Goal: Transaction & Acquisition: Purchase product/service

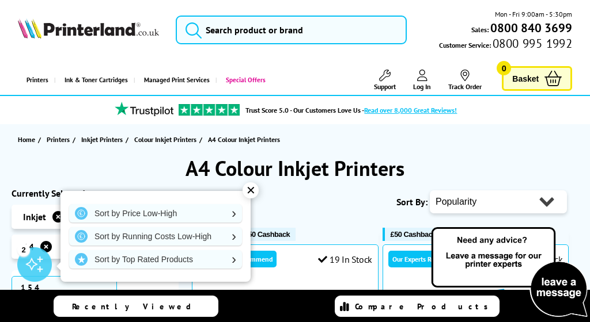
select select "Price Ascending"
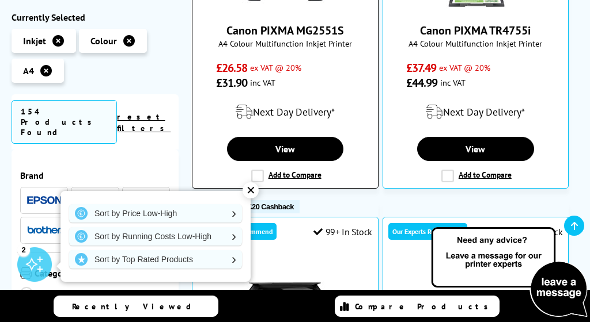
scroll to position [373, 0]
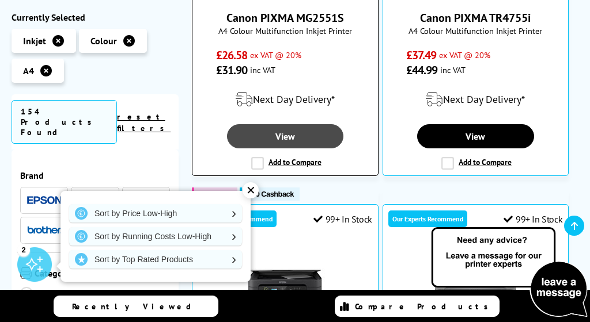
click at [280, 139] on link "View" at bounding box center [285, 136] width 117 height 24
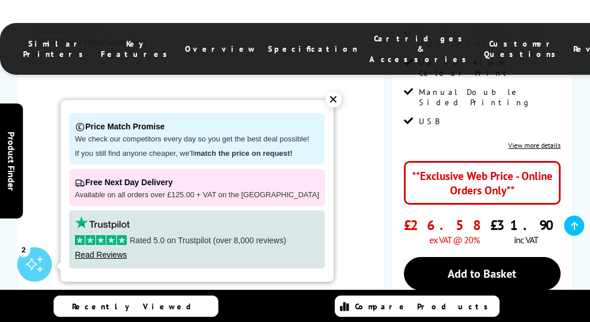
scroll to position [209, 0]
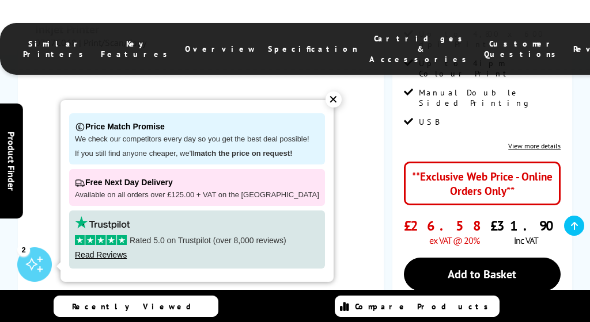
click at [325, 107] on div "✕" at bounding box center [333, 100] width 16 height 16
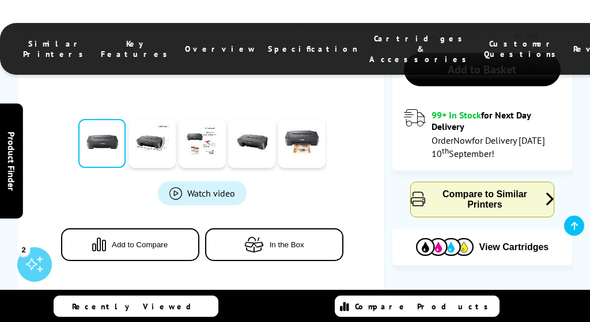
scroll to position [418, 0]
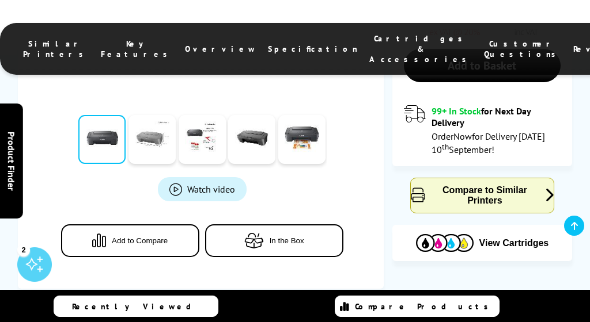
click at [137, 139] on link at bounding box center [151, 139] width 47 height 49
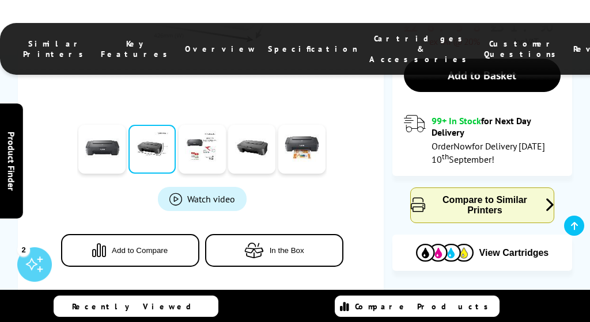
scroll to position [407, 0]
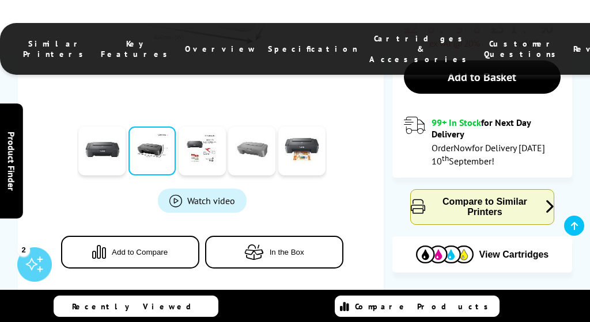
click at [245, 158] on link at bounding box center [251, 151] width 47 height 49
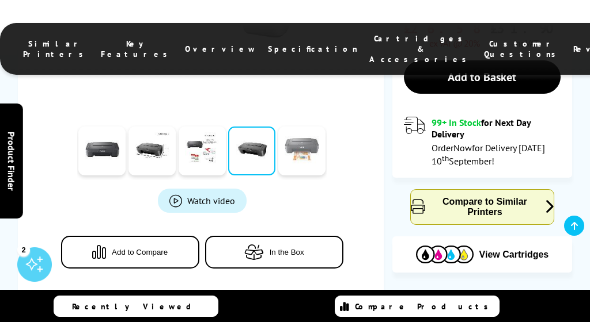
click at [286, 153] on link at bounding box center [301, 151] width 47 height 49
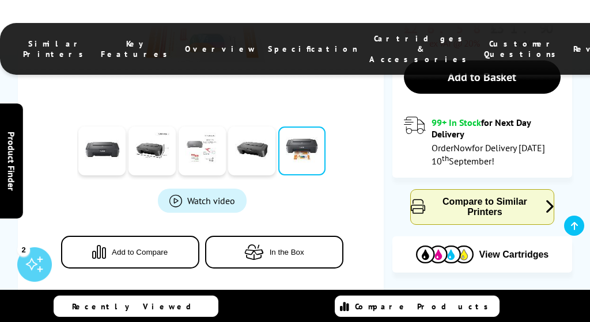
click at [192, 146] on link at bounding box center [202, 151] width 47 height 49
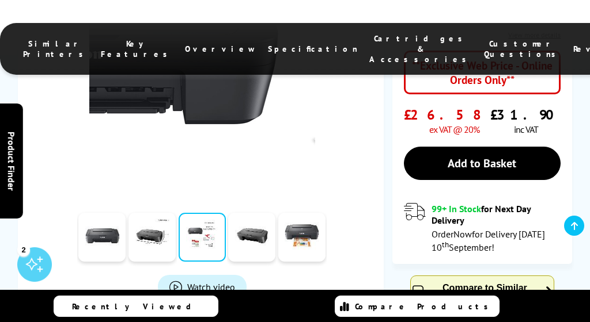
scroll to position [320, 0]
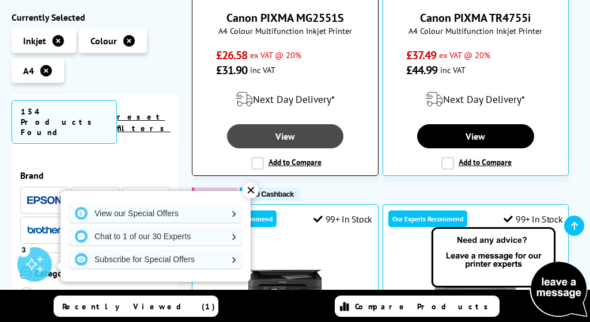
click at [279, 141] on link "View" at bounding box center [285, 136] width 117 height 24
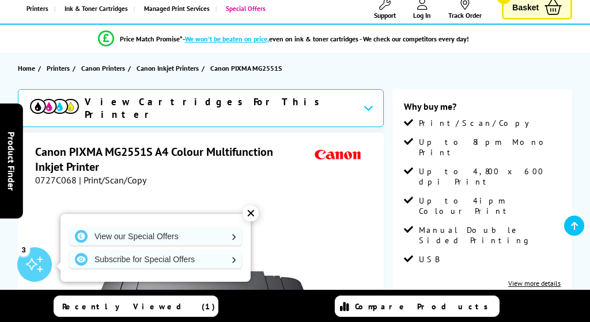
scroll to position [78, 0]
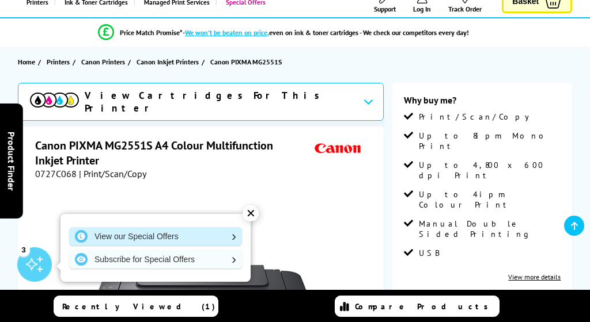
click at [231, 238] on link "View our Special Offers" at bounding box center [155, 236] width 173 height 18
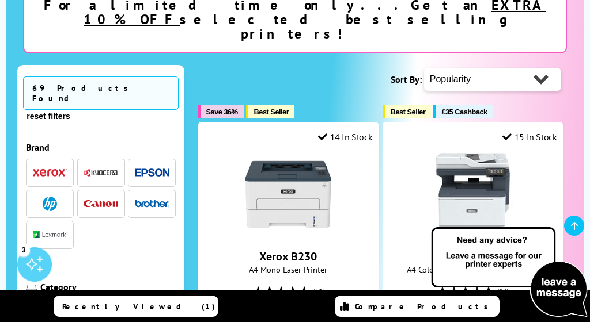
scroll to position [229, 0]
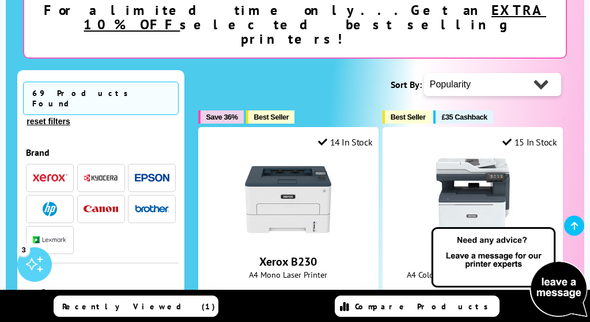
select select "Price Ascending"
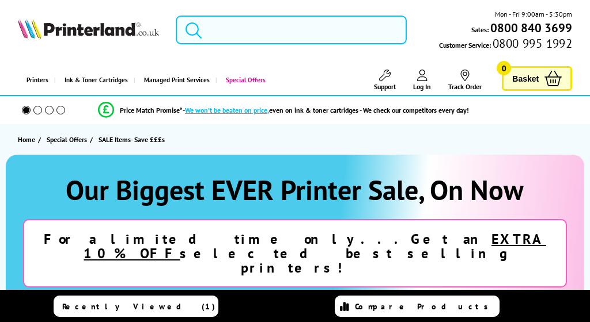
select select "Price Ascending"
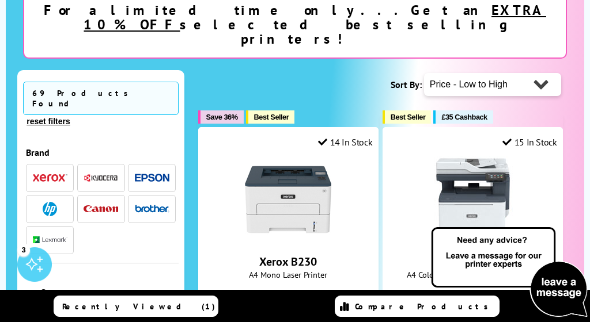
scroll to position [229, 0]
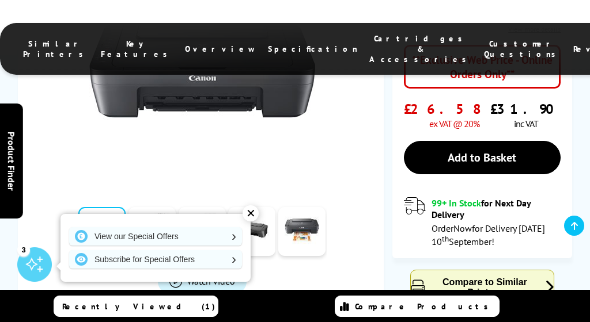
scroll to position [326, 0]
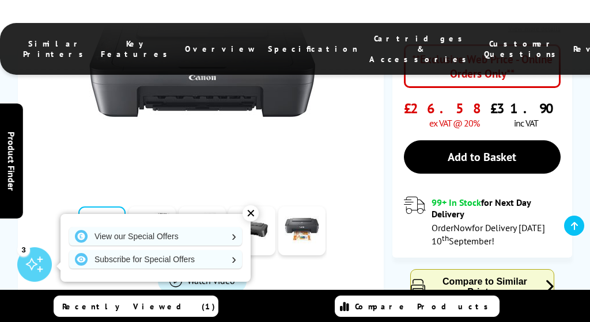
click at [89, 39] on span "Similar Printers" at bounding box center [56, 49] width 66 height 21
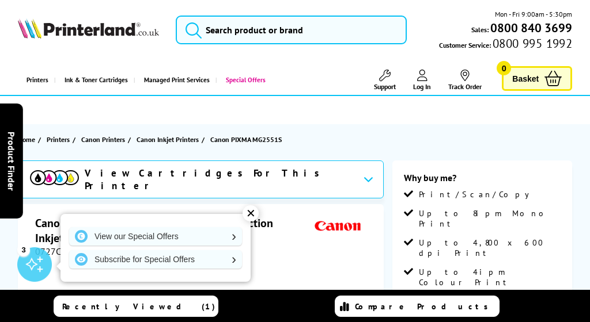
scroll to position [0, 0]
click at [298, 176] on div "View Cartridges For This Printer" at bounding box center [201, 180] width 366 height 38
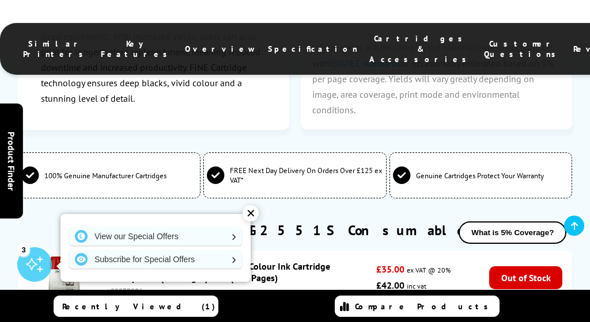
scroll to position [2727, 0]
